Goal: Information Seeking & Learning: Learn about a topic

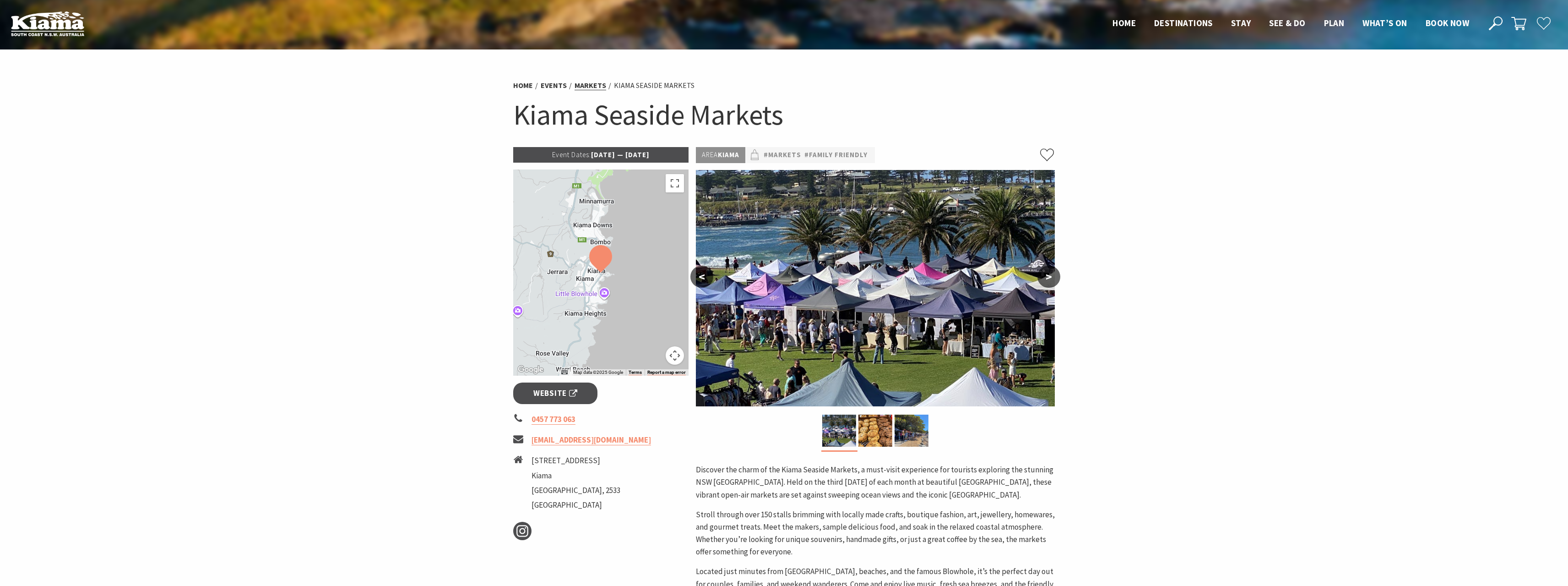
click at [587, 82] on link "Markets" at bounding box center [590, 85] width 32 height 10
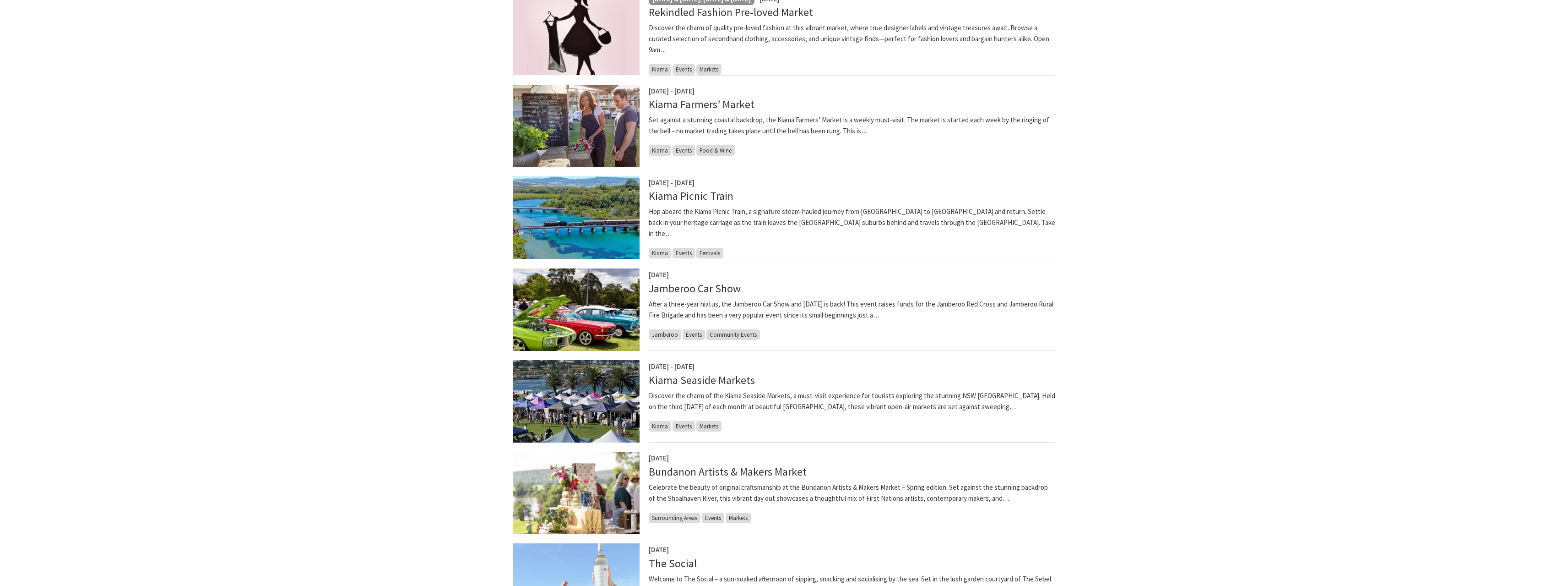
scroll to position [367, 0]
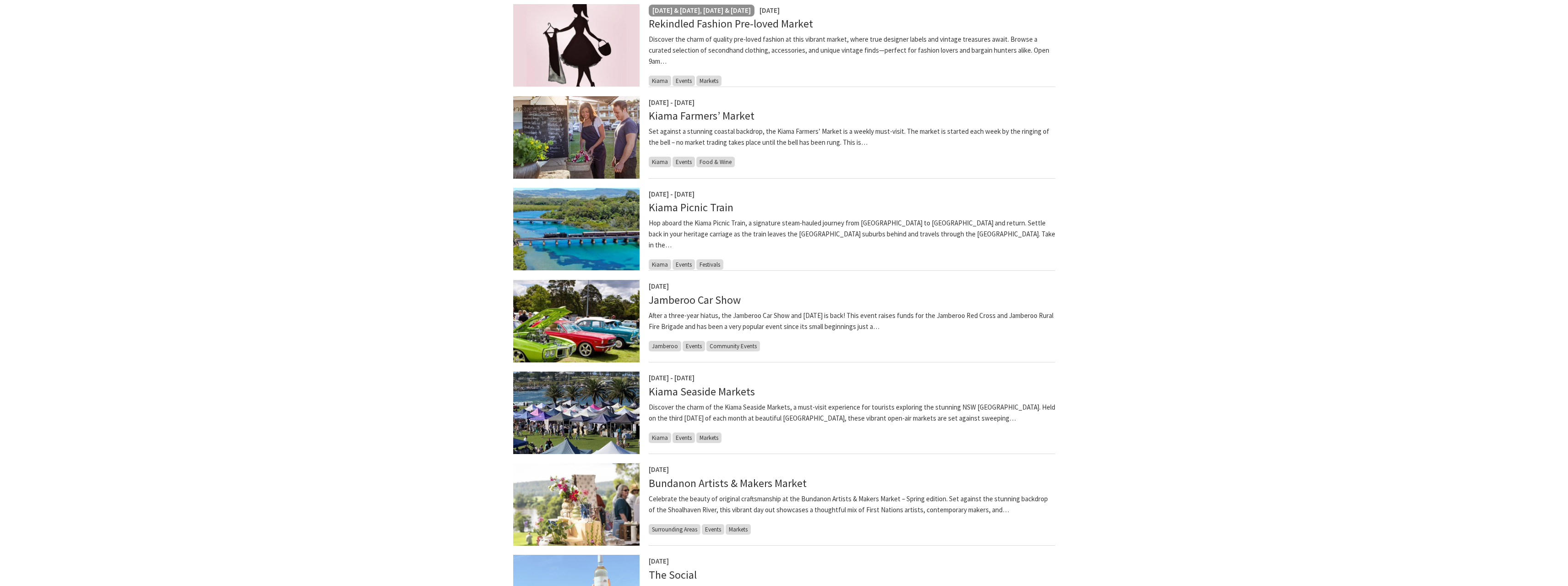
click at [602, 426] on img at bounding box center [576, 412] width 127 height 82
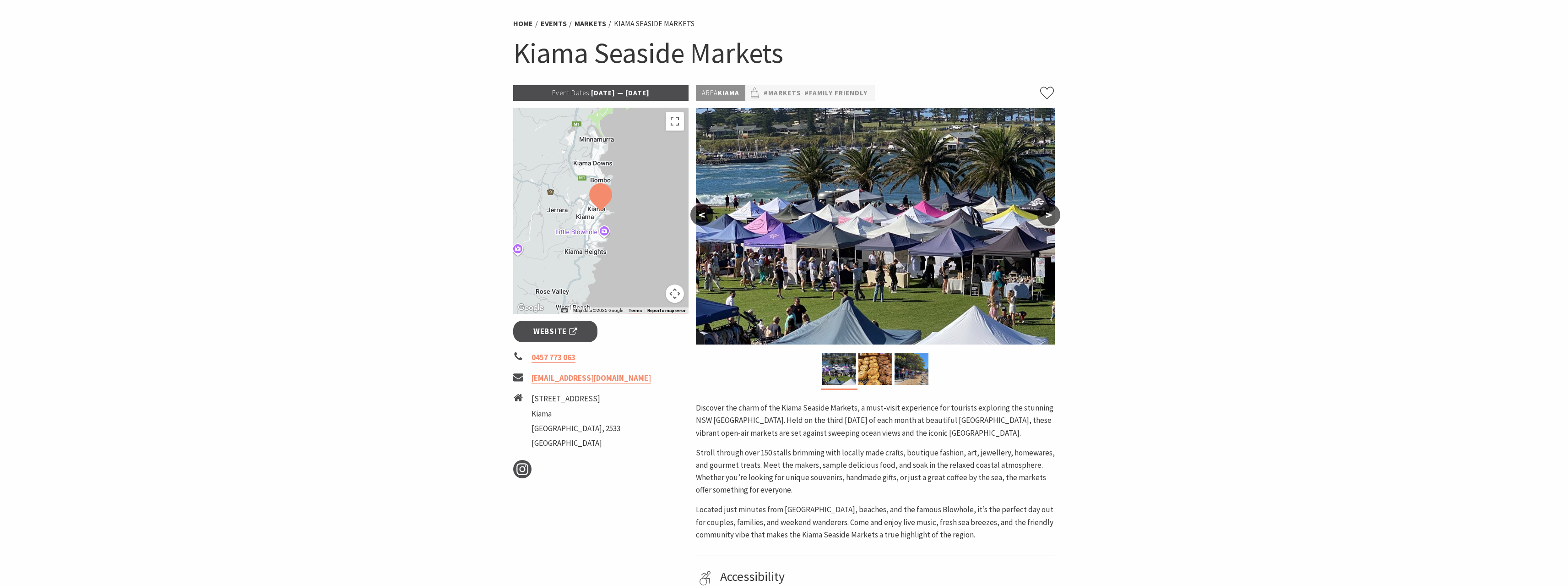
scroll to position [46, 0]
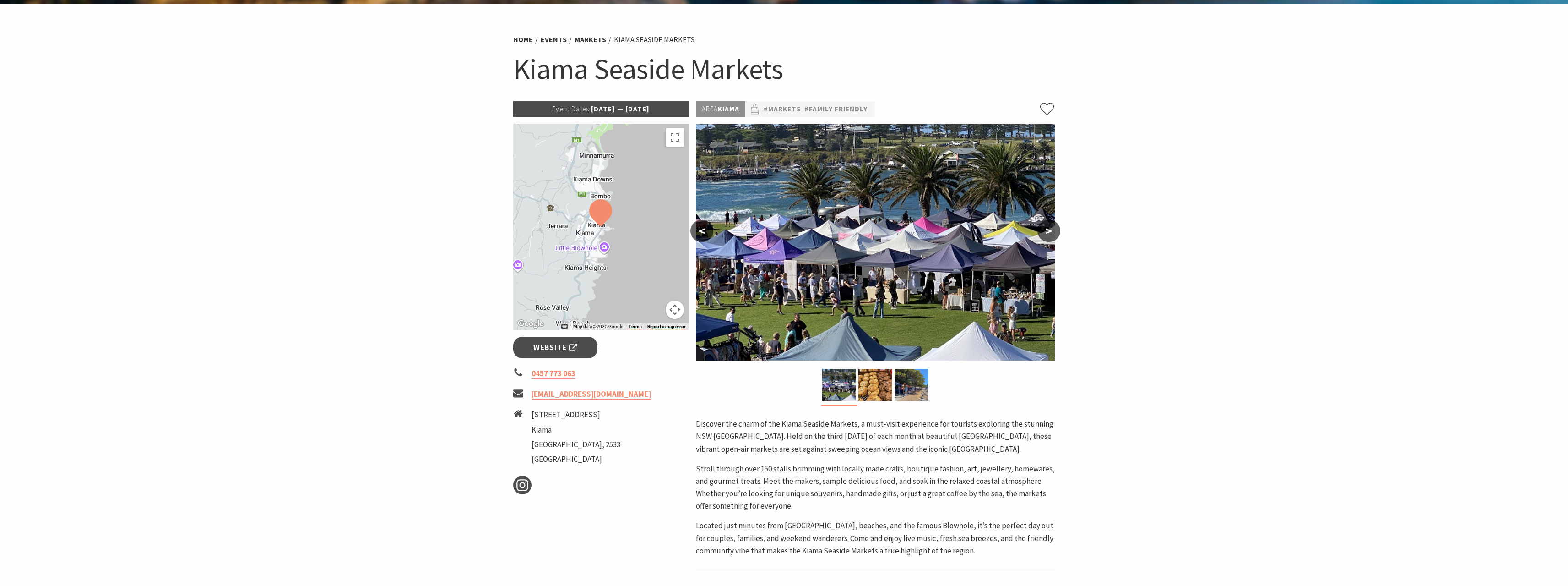
drag, startPoint x: 671, startPoint y: 108, endPoint x: 593, endPoint y: 112, distance: 78.1
click at [593, 112] on p "Event Dates: [DATE] — [DATE]" at bounding box center [601, 109] width 176 height 16
click at [609, 110] on p "Event Dates: [DATE] — [DATE]" at bounding box center [601, 109] width 176 height 16
click at [626, 110] on p "Event Dates: [DATE] — [DATE]" at bounding box center [601, 109] width 176 height 16
click at [646, 110] on p "Event Dates: [DATE] — [DATE]" at bounding box center [601, 109] width 176 height 16
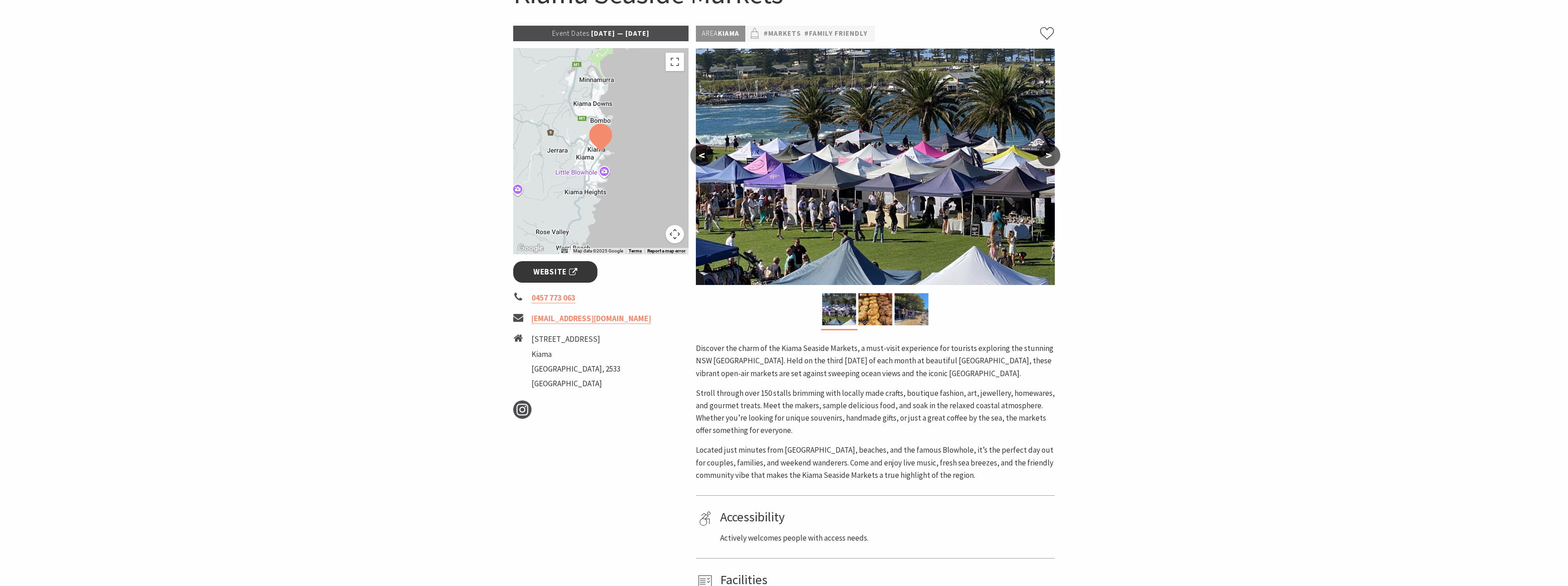
scroll to position [138, 0]
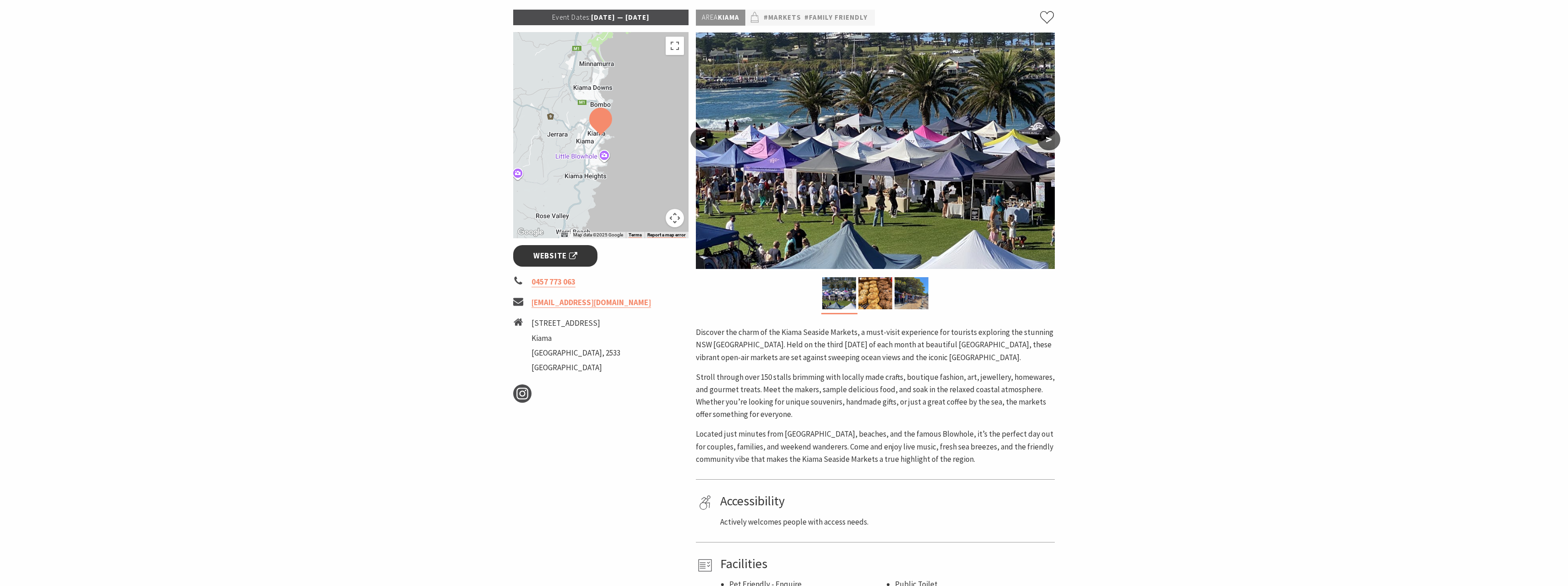
click at [571, 259] on span "Website" at bounding box center [555, 256] width 44 height 12
